Goal: Use online tool/utility

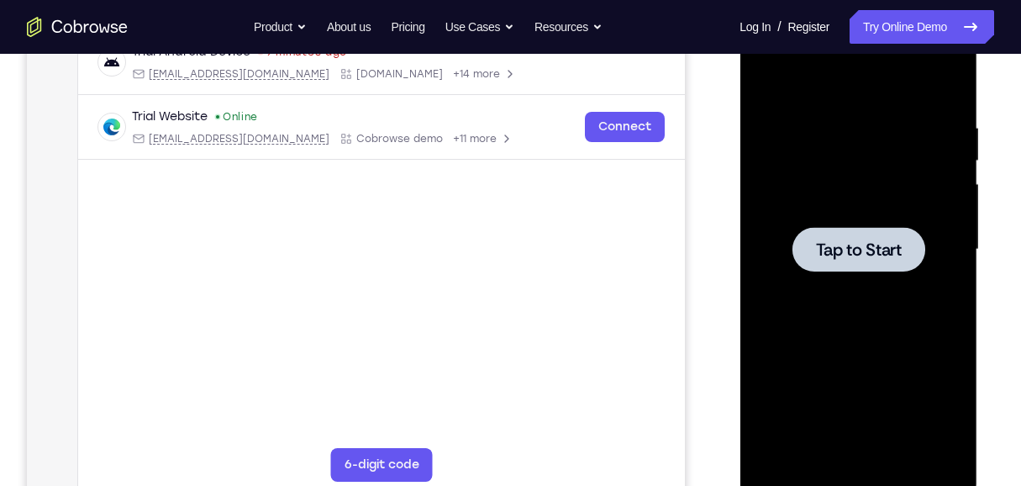
click at [839, 253] on span "Tap to Start" at bounding box center [858, 249] width 86 height 17
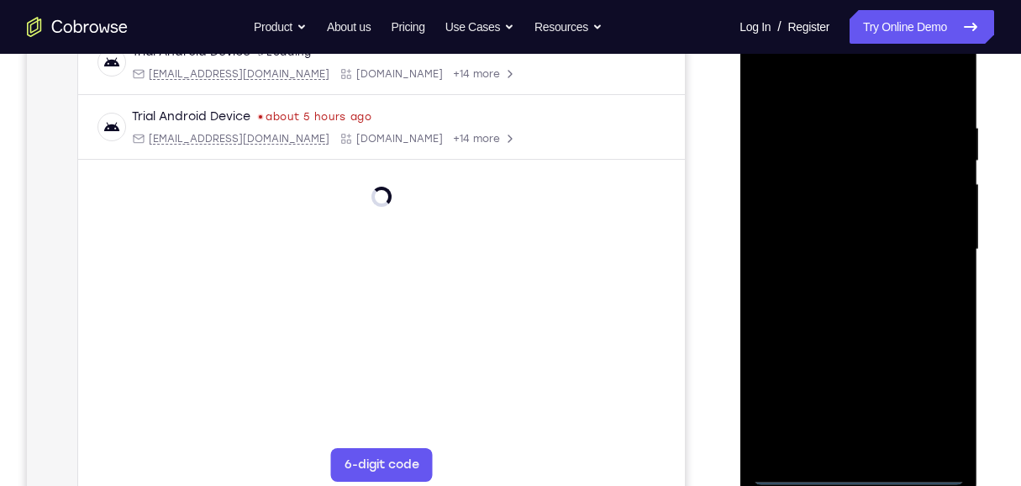
click at [856, 470] on div at bounding box center [858, 249] width 212 height 471
click at [930, 403] on div at bounding box center [858, 249] width 212 height 471
click at [769, 55] on div at bounding box center [858, 249] width 212 height 471
click at [924, 249] on div at bounding box center [858, 249] width 212 height 471
click at [873, 447] on div at bounding box center [858, 249] width 212 height 471
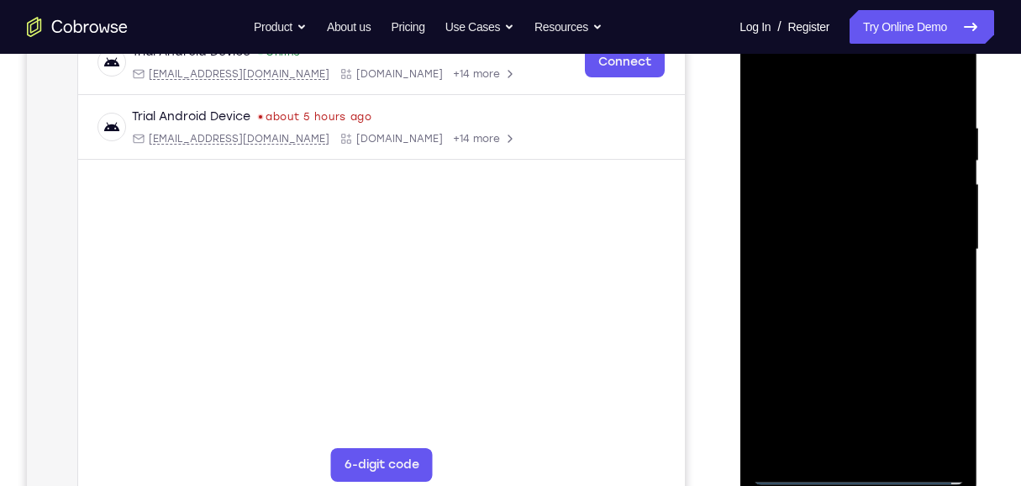
click at [821, 236] on div at bounding box center [858, 249] width 212 height 471
click at [829, 222] on div at bounding box center [858, 249] width 212 height 471
click at [830, 248] on div at bounding box center [858, 249] width 212 height 471
click at [894, 304] on div at bounding box center [858, 249] width 212 height 471
click at [860, 299] on div at bounding box center [858, 249] width 212 height 471
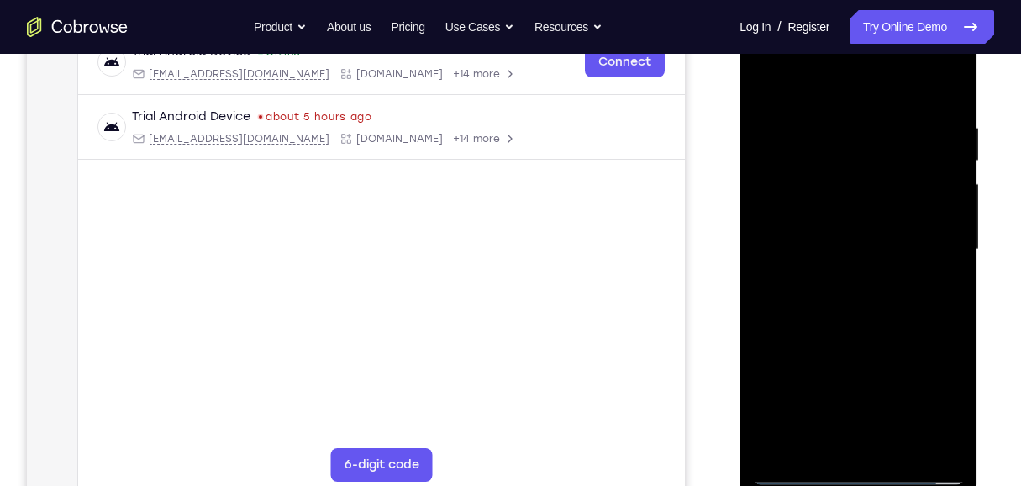
click at [838, 307] on div at bounding box center [858, 249] width 212 height 471
click at [848, 323] on div at bounding box center [858, 249] width 212 height 471
click at [952, 444] on div at bounding box center [858, 249] width 212 height 471
click at [955, 426] on div at bounding box center [858, 249] width 212 height 471
click at [898, 445] on div at bounding box center [858, 249] width 212 height 471
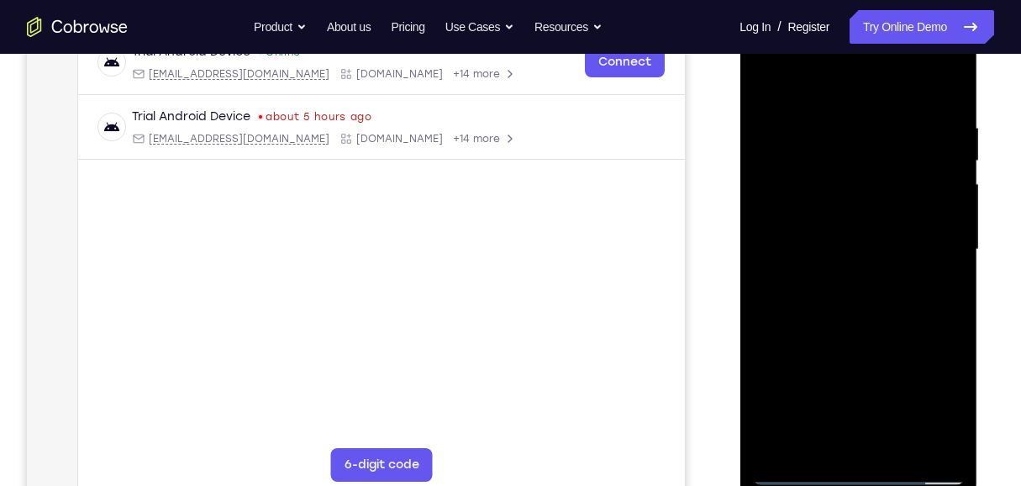
click at [860, 339] on div at bounding box center [858, 249] width 212 height 471
click at [768, 79] on div at bounding box center [858, 249] width 212 height 471
click at [769, 76] on div at bounding box center [858, 249] width 212 height 471
click at [900, 446] on div at bounding box center [858, 249] width 212 height 471
click at [770, 81] on div at bounding box center [858, 249] width 212 height 471
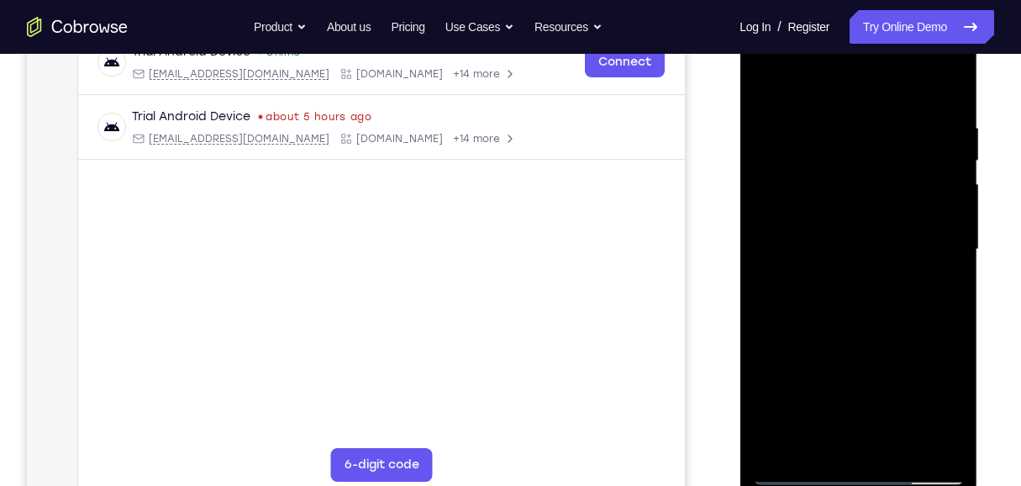
drag, startPoint x: 859, startPoint y: 376, endPoint x: 859, endPoint y: 352, distance: 24.4
click at [859, 352] on div at bounding box center [858, 249] width 212 height 471
click at [948, 277] on div at bounding box center [858, 249] width 212 height 471
drag, startPoint x: 898, startPoint y: 222, endPoint x: 904, endPoint y: 255, distance: 34.1
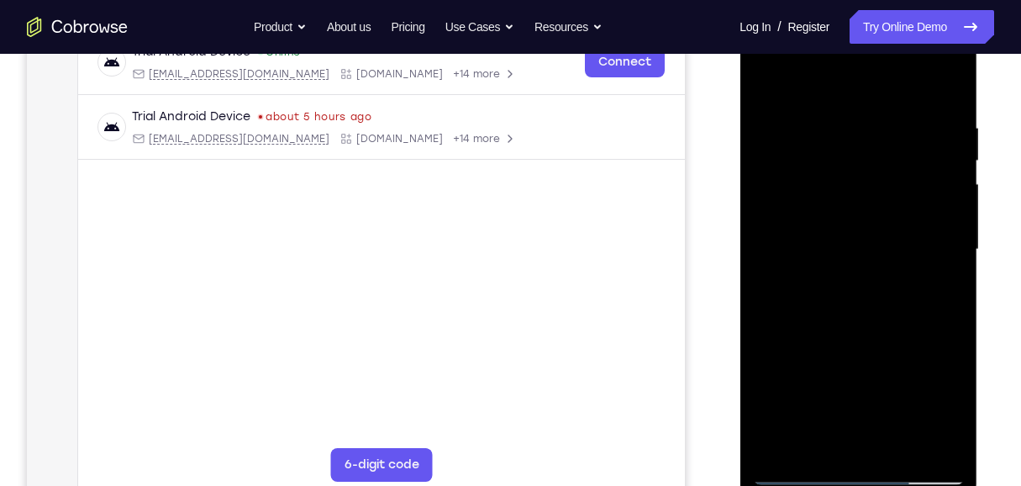
click at [904, 255] on div at bounding box center [858, 249] width 212 height 471
click at [951, 300] on div at bounding box center [858, 249] width 212 height 471
click at [935, 127] on div at bounding box center [858, 249] width 212 height 471
drag, startPoint x: 935, startPoint y: 239, endPoint x: 818, endPoint y: 218, distance: 119.3
click at [822, 218] on div at bounding box center [858, 249] width 212 height 471
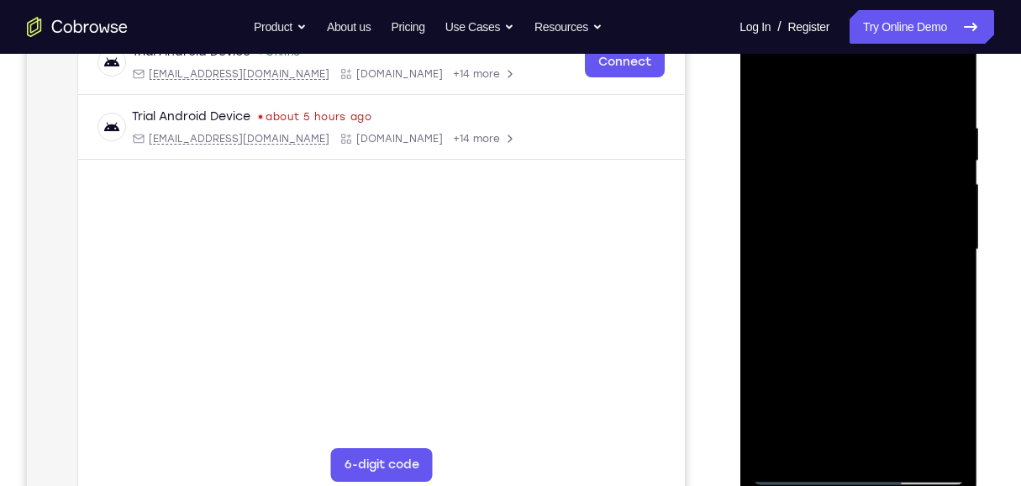
drag, startPoint x: 930, startPoint y: 223, endPoint x: 859, endPoint y: 213, distance: 72.1
click at [859, 213] on div at bounding box center [858, 249] width 212 height 471
drag, startPoint x: 792, startPoint y: 230, endPoint x: 898, endPoint y: 226, distance: 105.9
click at [894, 227] on div at bounding box center [858, 249] width 212 height 471
click at [933, 222] on div at bounding box center [858, 249] width 212 height 471
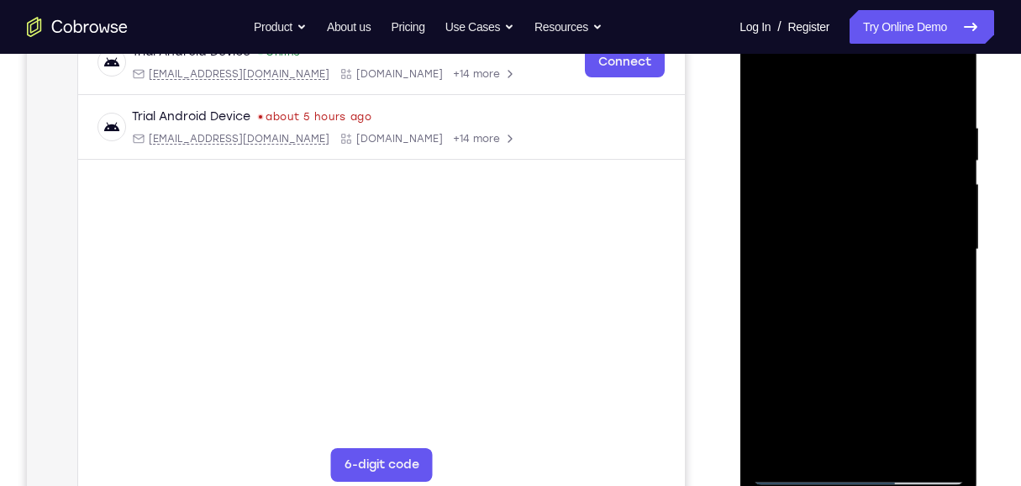
click at [933, 222] on div at bounding box center [858, 249] width 212 height 471
drag, startPoint x: 935, startPoint y: 229, endPoint x: 807, endPoint y: 226, distance: 127.8
click at [807, 226] on div at bounding box center [858, 249] width 212 height 471
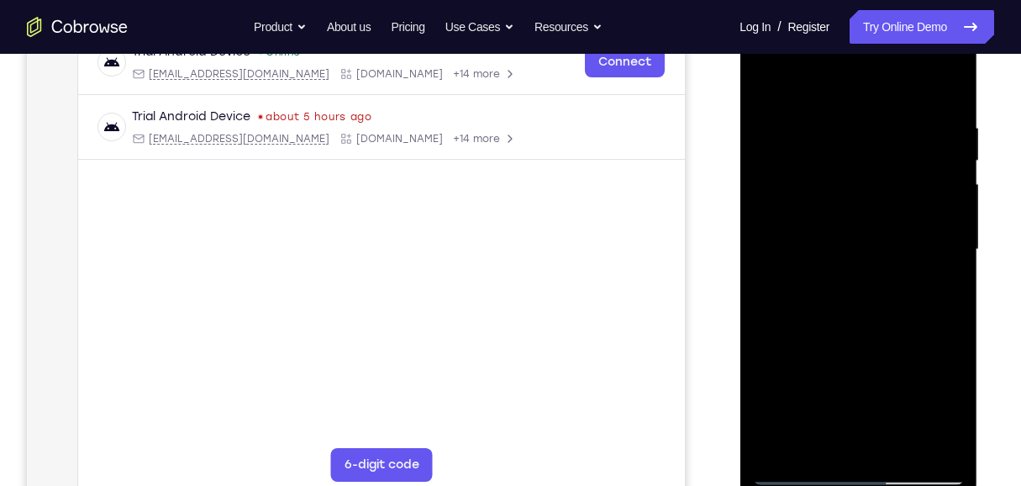
click at [947, 87] on div at bounding box center [858, 249] width 212 height 471
click at [944, 89] on div at bounding box center [858, 249] width 212 height 471
click at [943, 89] on div at bounding box center [858, 249] width 212 height 471
click at [943, 87] on div at bounding box center [858, 249] width 212 height 471
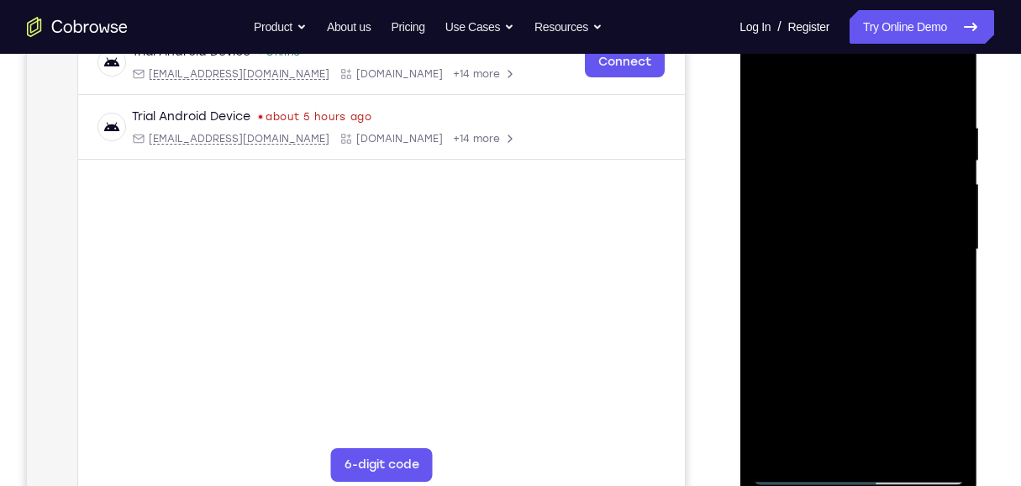
click at [942, 85] on div at bounding box center [858, 249] width 212 height 471
click at [942, 86] on div at bounding box center [858, 249] width 212 height 471
click at [944, 91] on div at bounding box center [858, 249] width 212 height 471
drag, startPoint x: 895, startPoint y: 197, endPoint x: 904, endPoint y: 101, distance: 96.2
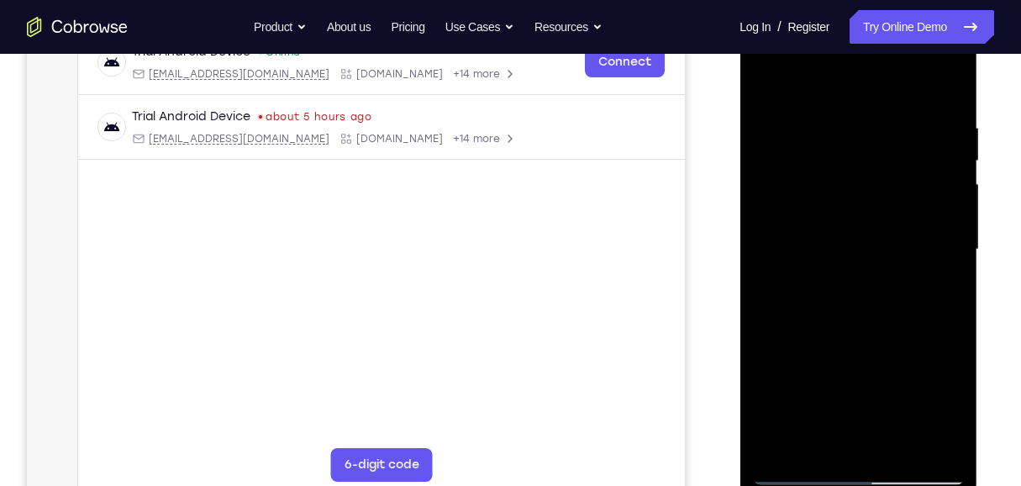
click at [905, 103] on div at bounding box center [858, 249] width 212 height 471
click at [878, 304] on div at bounding box center [858, 249] width 212 height 471
click at [943, 90] on div at bounding box center [858, 249] width 212 height 471
drag, startPoint x: 836, startPoint y: 333, endPoint x: 858, endPoint y: 155, distance: 179.5
click at [858, 155] on div at bounding box center [858, 249] width 212 height 471
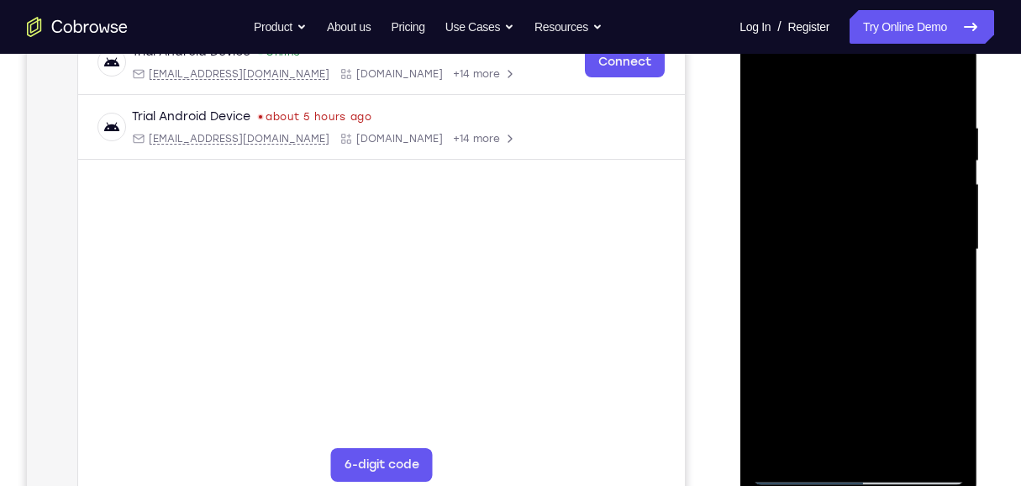
drag, startPoint x: 859, startPoint y: 371, endPoint x: 879, endPoint y: 213, distance: 159.2
click at [879, 213] on div at bounding box center [858, 249] width 212 height 471
drag, startPoint x: 880, startPoint y: 331, endPoint x: 873, endPoint y: 224, distance: 106.9
click at [873, 224] on div at bounding box center [858, 249] width 212 height 471
drag, startPoint x: 883, startPoint y: 338, endPoint x: 886, endPoint y: 244, distance: 93.3
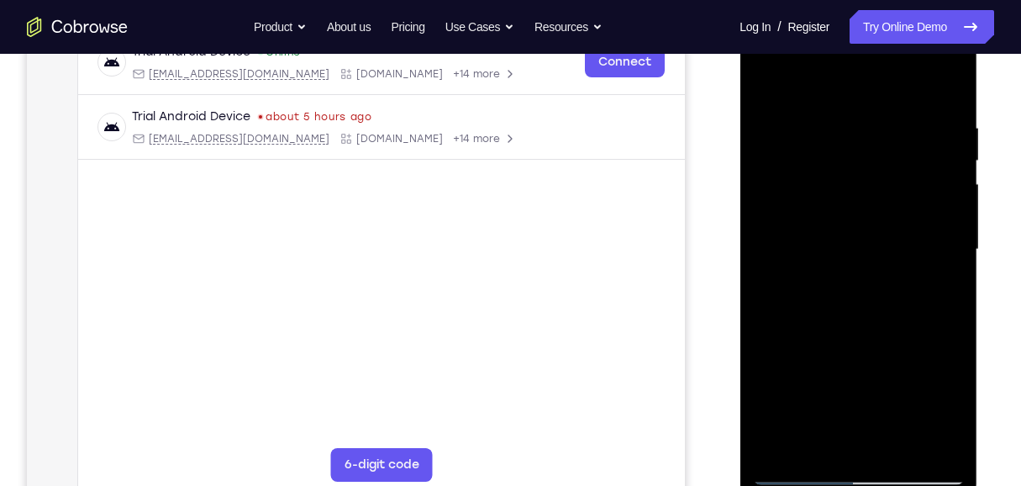
click at [886, 245] on div at bounding box center [858, 249] width 212 height 471
drag, startPoint x: 875, startPoint y: 363, endPoint x: 854, endPoint y: 197, distance: 167.6
click at [854, 198] on div at bounding box center [858, 249] width 212 height 471
drag, startPoint x: 891, startPoint y: 379, endPoint x: 891, endPoint y: 187, distance: 191.6
click at [891, 188] on div at bounding box center [858, 249] width 212 height 471
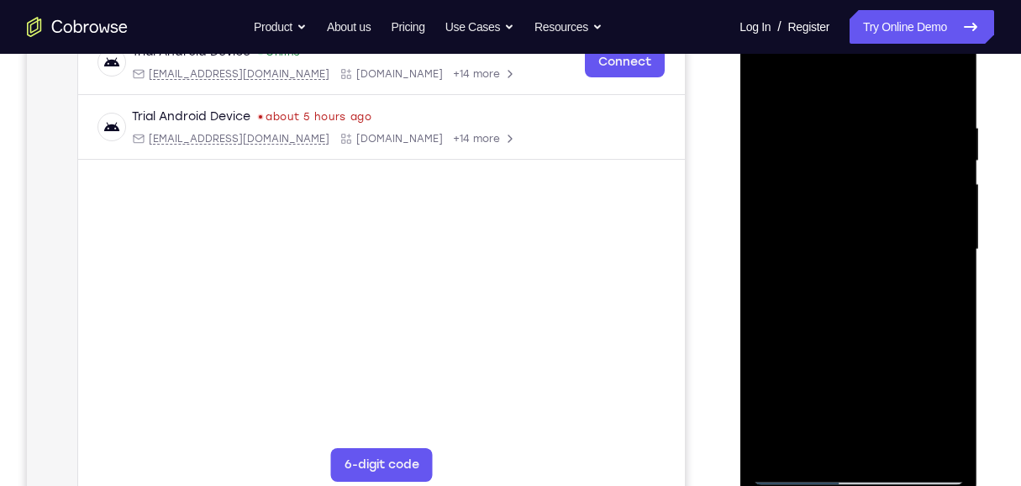
drag, startPoint x: 871, startPoint y: 195, endPoint x: 864, endPoint y: 249, distance: 54.3
click at [864, 249] on div at bounding box center [858, 249] width 212 height 471
drag, startPoint x: 876, startPoint y: 251, endPoint x: 872, endPoint y: 100, distance: 151.3
click at [872, 100] on div at bounding box center [858, 249] width 212 height 471
drag, startPoint x: 865, startPoint y: 348, endPoint x: 870, endPoint y: 138, distance: 210.1
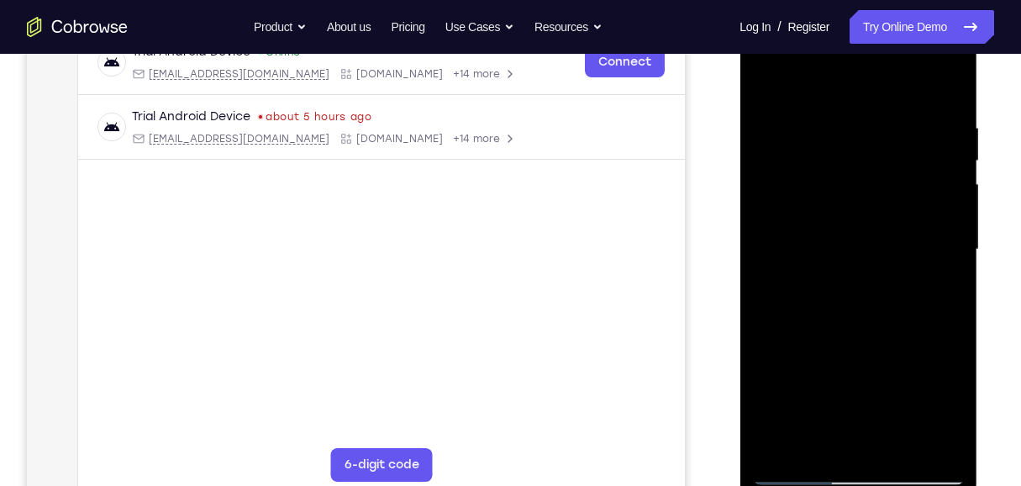
click at [870, 138] on div at bounding box center [858, 249] width 212 height 471
drag, startPoint x: 885, startPoint y: 322, endPoint x: 886, endPoint y: 183, distance: 138.6
click at [886, 183] on div at bounding box center [858, 249] width 212 height 471
drag, startPoint x: 908, startPoint y: 174, endPoint x: 898, endPoint y: 287, distance: 113.9
click at [898, 287] on div at bounding box center [858, 249] width 212 height 471
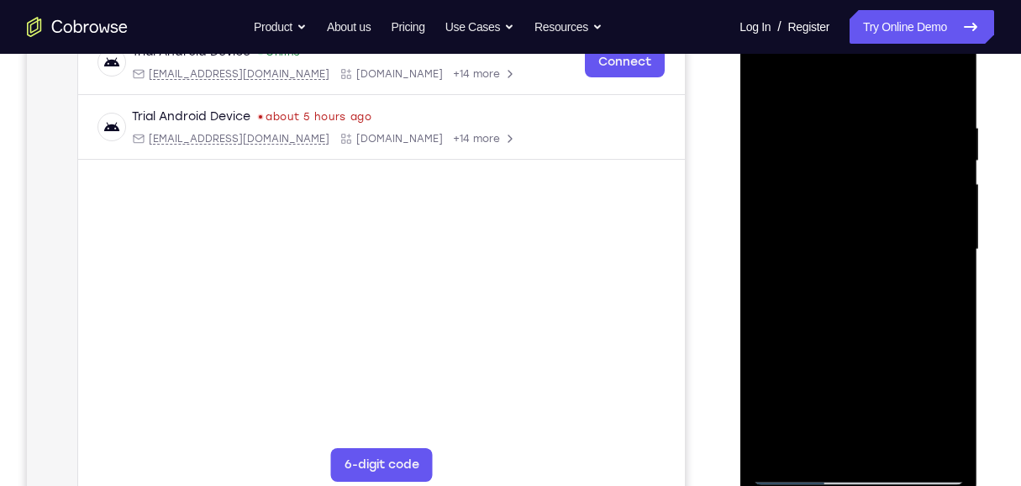
click at [951, 156] on div at bounding box center [858, 249] width 212 height 471
click at [951, 155] on div at bounding box center [858, 249] width 212 height 471
drag, startPoint x: 861, startPoint y: 358, endPoint x: 857, endPoint y: 220, distance: 137.9
click at [857, 220] on div at bounding box center [858, 249] width 212 height 471
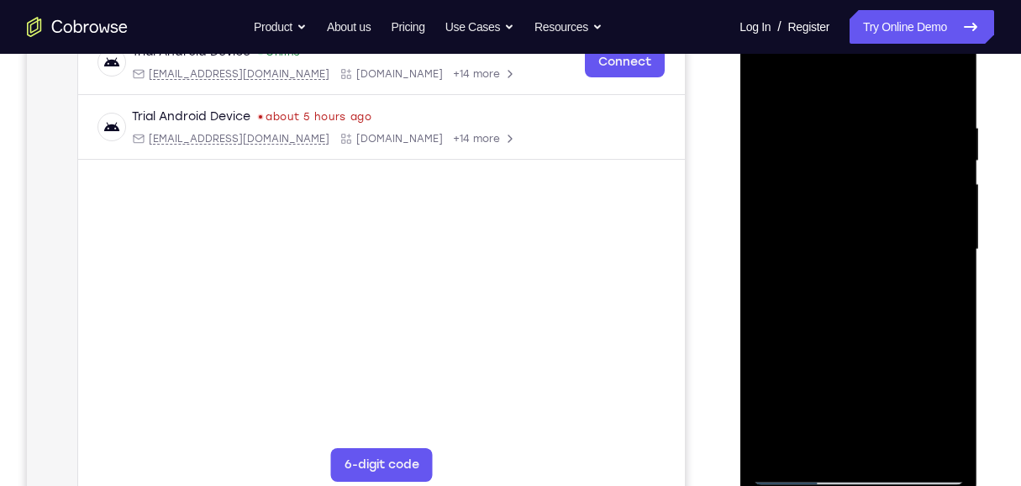
drag, startPoint x: 879, startPoint y: 306, endPoint x: 862, endPoint y: 202, distance: 105.5
click at [862, 202] on div at bounding box center [858, 249] width 212 height 471
drag, startPoint x: 886, startPoint y: 309, endPoint x: 873, endPoint y: 163, distance: 146.8
click at [873, 178] on div at bounding box center [858, 249] width 212 height 471
drag, startPoint x: 884, startPoint y: 357, endPoint x: 863, endPoint y: 220, distance: 138.6
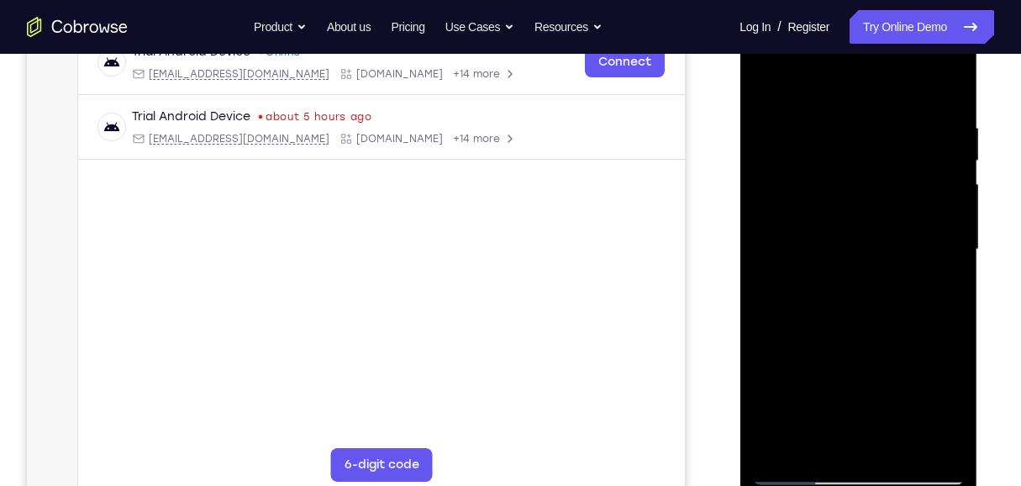
click at [863, 220] on div at bounding box center [858, 249] width 212 height 471
drag, startPoint x: 892, startPoint y: 261, endPoint x: 882, endPoint y: 171, distance: 90.5
click at [882, 171] on div at bounding box center [858, 249] width 212 height 471
drag, startPoint x: 872, startPoint y: 302, endPoint x: 863, endPoint y: 228, distance: 75.3
click at [863, 228] on div at bounding box center [858, 249] width 212 height 471
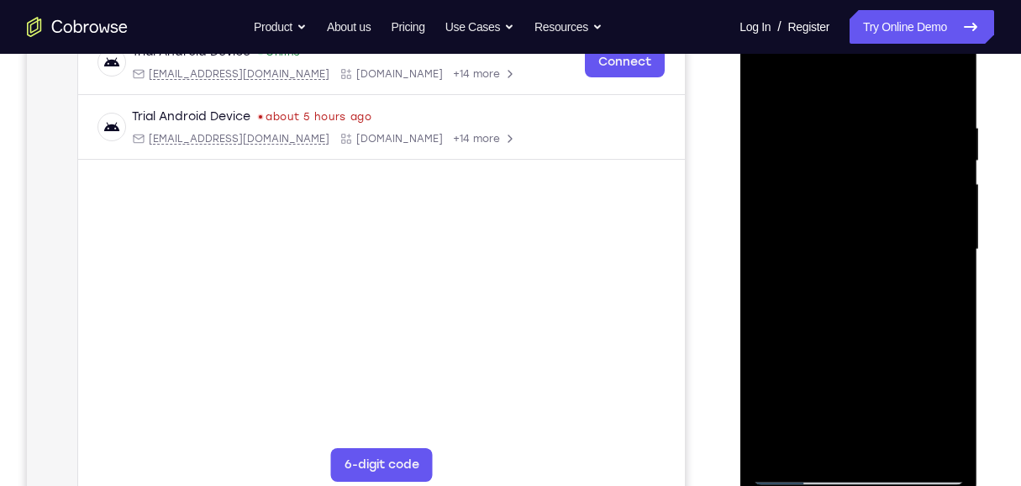
drag, startPoint x: 887, startPoint y: 346, endPoint x: 863, endPoint y: 254, distance: 95.6
click at [865, 266] on div at bounding box center [858, 249] width 212 height 471
click at [868, 204] on div at bounding box center [858, 249] width 212 height 471
drag, startPoint x: 849, startPoint y: 375, endPoint x: 827, endPoint y: 244, distance: 133.0
click at [828, 244] on div at bounding box center [858, 249] width 212 height 471
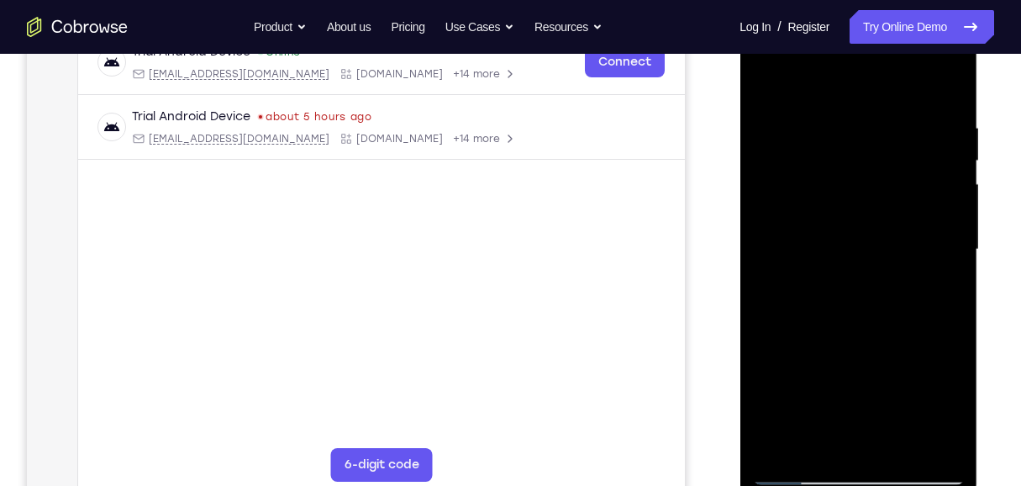
drag, startPoint x: 875, startPoint y: 339, endPoint x: 870, endPoint y: 304, distance: 35.6
click at [870, 304] on div at bounding box center [858, 249] width 212 height 471
click at [950, 294] on div at bounding box center [858, 249] width 212 height 471
click at [952, 297] on div at bounding box center [858, 249] width 212 height 471
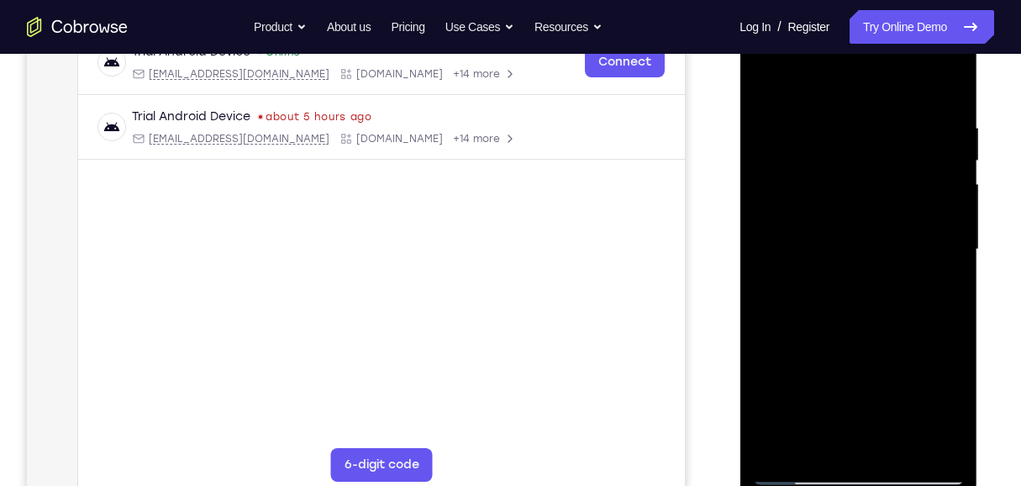
click at [952, 297] on div at bounding box center [858, 249] width 212 height 471
click at [951, 297] on div at bounding box center [858, 249] width 212 height 471
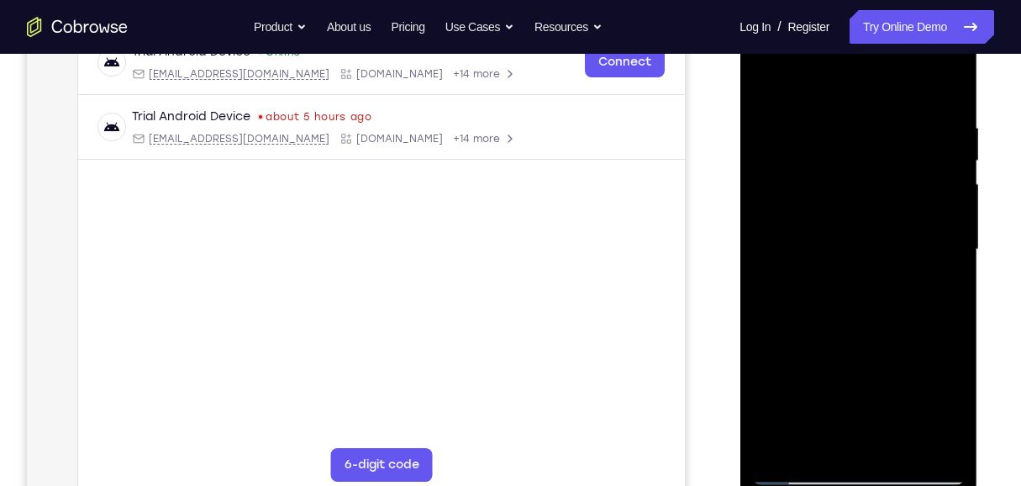
drag, startPoint x: 855, startPoint y: 368, endPoint x: 875, endPoint y: 234, distance: 135.8
click at [875, 234] on div at bounding box center [858, 249] width 212 height 471
click at [952, 165] on div at bounding box center [858, 249] width 212 height 471
click at [952, 166] on div at bounding box center [858, 249] width 212 height 471
drag, startPoint x: 886, startPoint y: 195, endPoint x: 866, endPoint y: 286, distance: 93.0
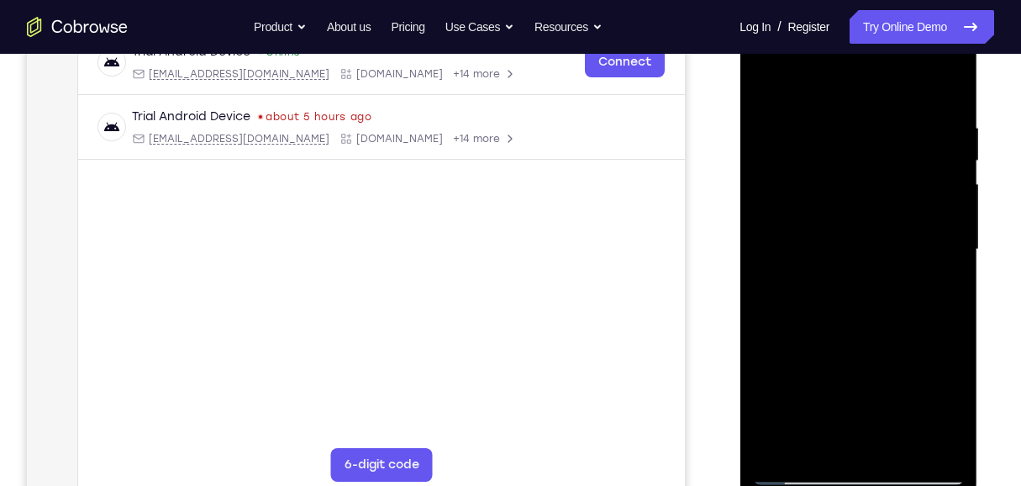
click at [866, 286] on div at bounding box center [858, 249] width 212 height 471
drag, startPoint x: 865, startPoint y: 353, endPoint x: 861, endPoint y: 190, distance: 163.1
click at [861, 197] on div at bounding box center [858, 249] width 212 height 471
drag, startPoint x: 887, startPoint y: 333, endPoint x: 894, endPoint y: 212, distance: 121.2
click at [893, 214] on div at bounding box center [858, 249] width 212 height 471
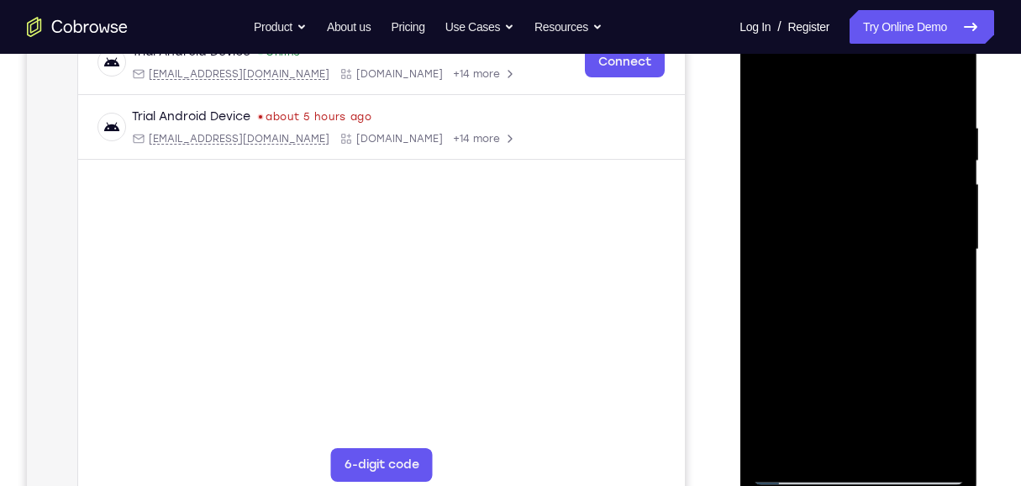
drag, startPoint x: 898, startPoint y: 371, endPoint x: 888, endPoint y: 282, distance: 89.6
click at [888, 282] on div at bounding box center [858, 249] width 212 height 471
drag, startPoint x: 895, startPoint y: 351, endPoint x: 886, endPoint y: 260, distance: 91.1
click at [886, 260] on div at bounding box center [858, 249] width 212 height 471
drag, startPoint x: 885, startPoint y: 358, endPoint x: 874, endPoint y: 234, distance: 124.8
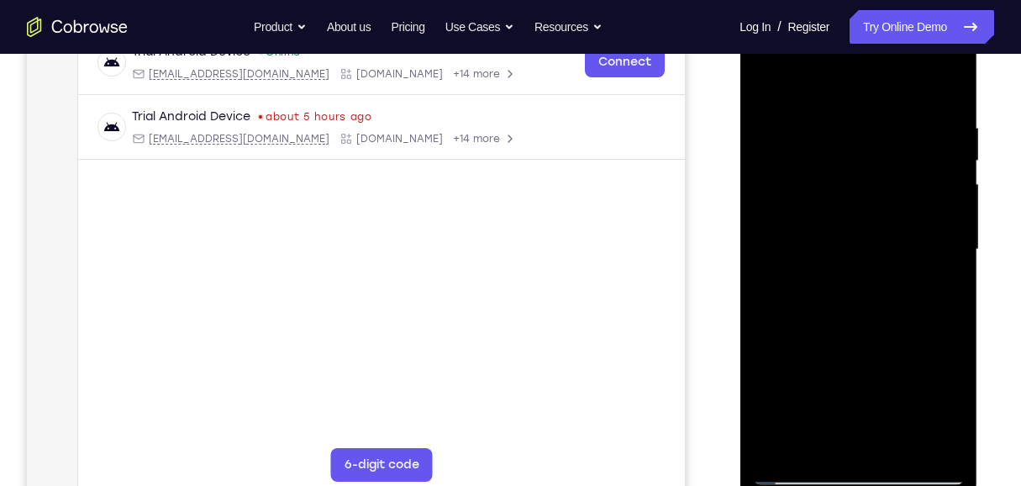
click at [874, 234] on div at bounding box center [858, 249] width 212 height 471
drag, startPoint x: 878, startPoint y: 354, endPoint x: 873, endPoint y: 237, distance: 116.9
click at [873, 237] on div at bounding box center [858, 249] width 212 height 471
drag, startPoint x: 877, startPoint y: 369, endPoint x: 868, endPoint y: 280, distance: 89.5
click at [868, 280] on div at bounding box center [858, 249] width 212 height 471
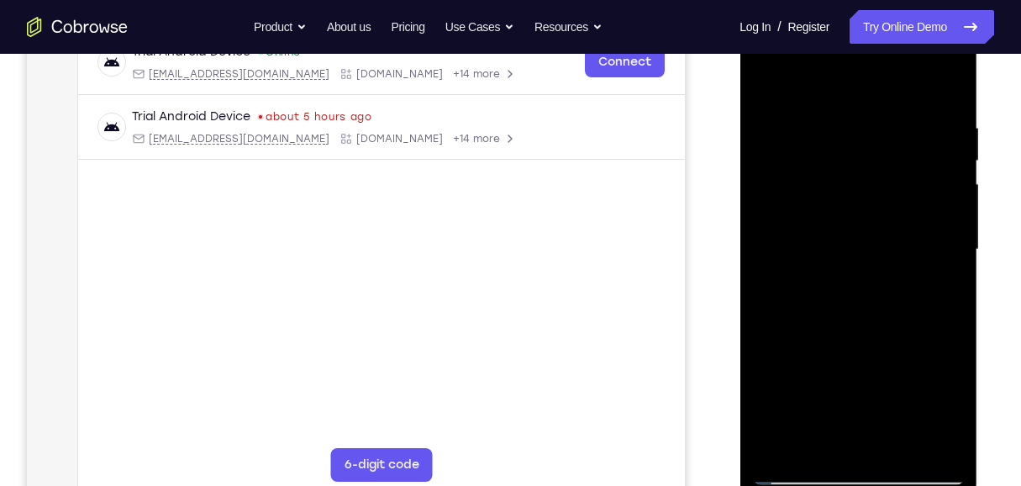
click at [950, 244] on div at bounding box center [858, 249] width 212 height 471
click at [950, 245] on div at bounding box center [858, 249] width 212 height 471
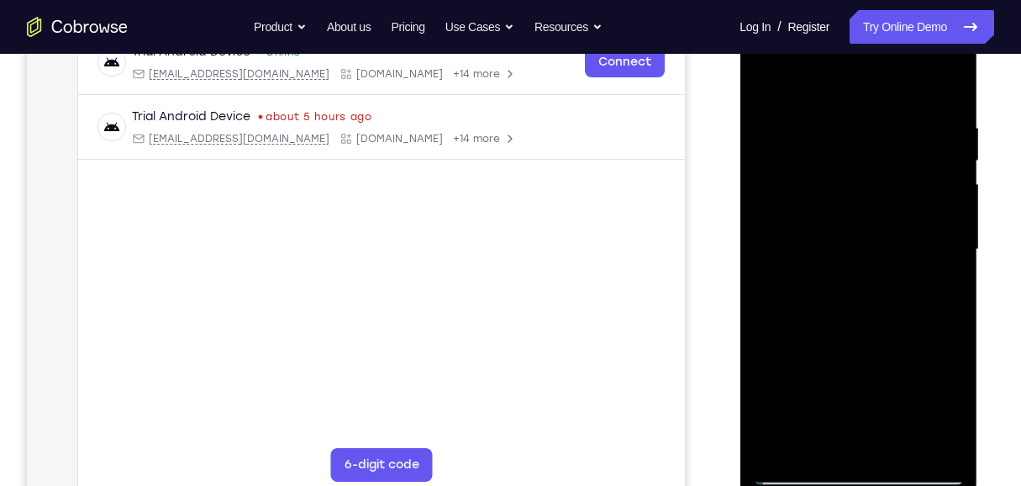
click at [950, 245] on div at bounding box center [858, 249] width 212 height 471
drag, startPoint x: 874, startPoint y: 352, endPoint x: 861, endPoint y: 163, distance: 189.5
click at [861, 164] on div at bounding box center [858, 249] width 212 height 471
drag, startPoint x: 864, startPoint y: 311, endPoint x: 853, endPoint y: 166, distance: 144.9
click at [851, 176] on div at bounding box center [858, 249] width 212 height 471
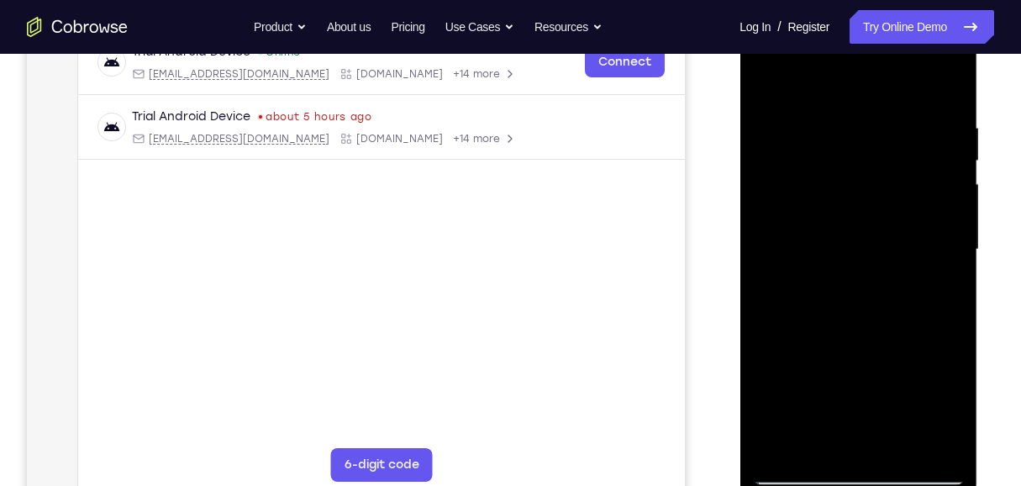
drag, startPoint x: 853, startPoint y: 166, endPoint x: 856, endPoint y: 148, distance: 18.8
click at [856, 148] on div at bounding box center [858, 249] width 212 height 471
drag, startPoint x: 879, startPoint y: 271, endPoint x: 875, endPoint y: 174, distance: 97.5
click at [875, 174] on div at bounding box center [858, 249] width 212 height 471
click at [951, 294] on div at bounding box center [858, 249] width 212 height 471
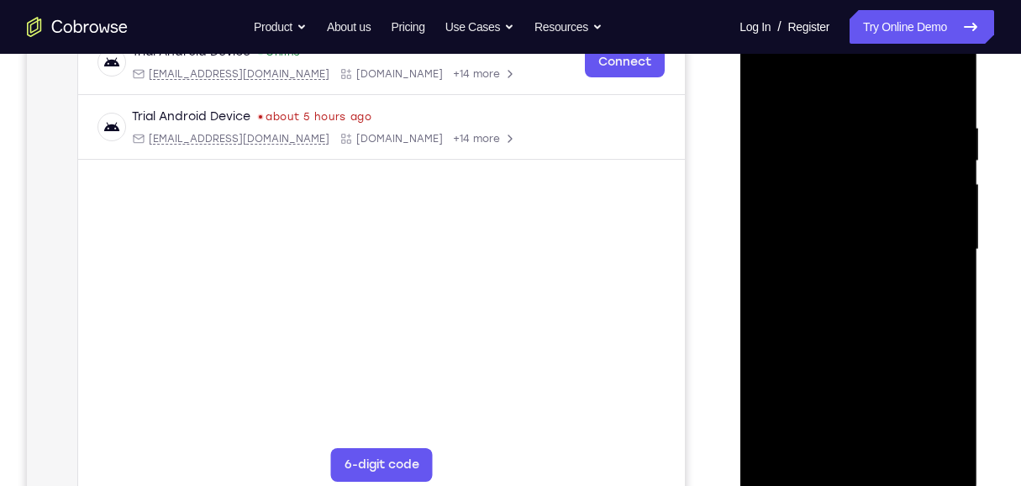
click at [957, 180] on div at bounding box center [858, 249] width 212 height 471
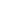
scroll to position [0, 62]
